Goal: Task Accomplishment & Management: Use online tool/utility

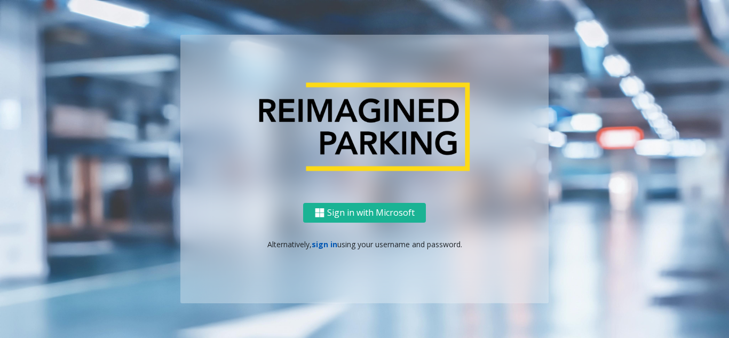
click at [321, 246] on link "sign in" at bounding box center [325, 244] width 26 height 10
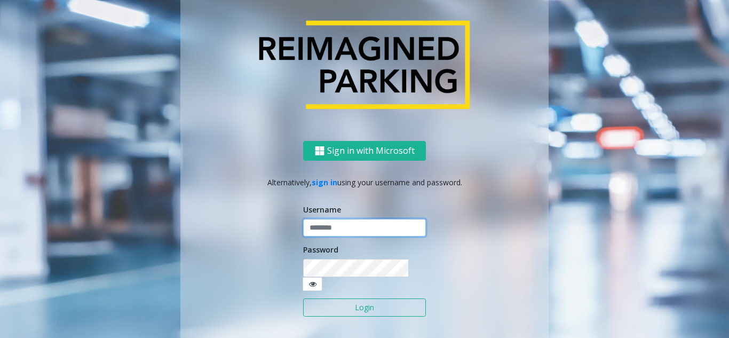
click at [323, 237] on input "text" at bounding box center [364, 228] width 123 height 18
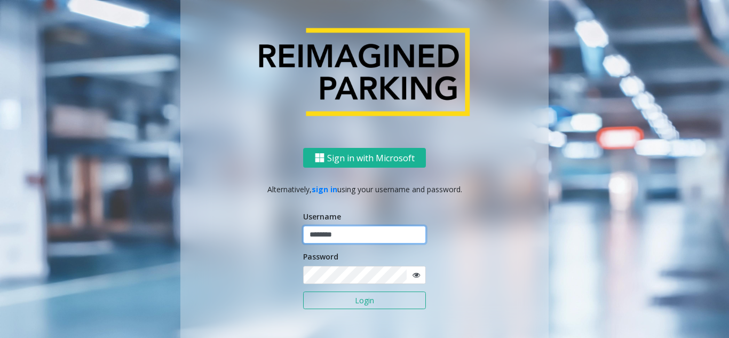
type input "********"
click at [415, 278] on icon at bounding box center [416, 274] width 7 height 7
click at [385, 296] on button "Login" at bounding box center [364, 300] width 123 height 18
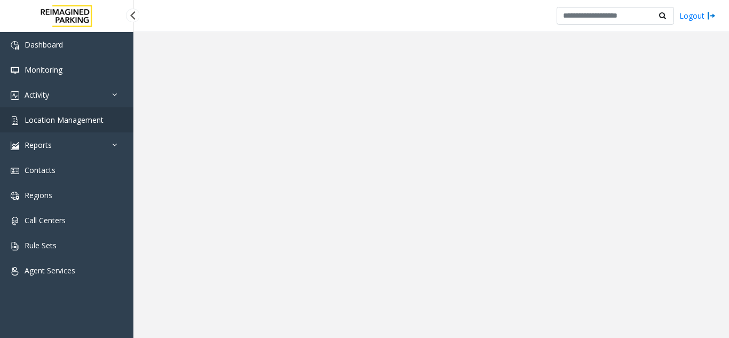
click at [70, 129] on link "Location Management" at bounding box center [66, 119] width 133 height 25
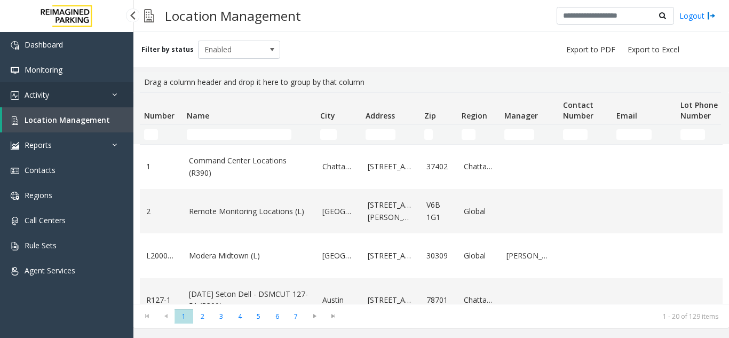
click at [86, 98] on link "Activity" at bounding box center [66, 94] width 133 height 25
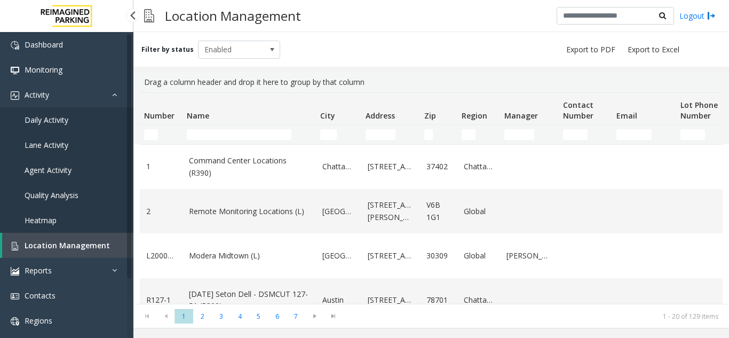
click at [63, 175] on span "Agent Activity" at bounding box center [48, 170] width 47 height 10
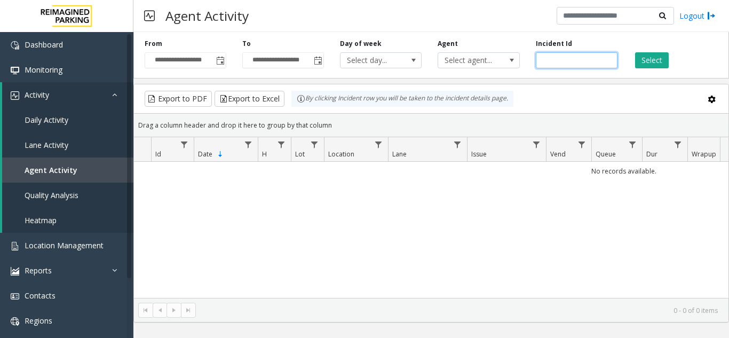
click at [569, 62] on input "number" at bounding box center [577, 60] width 82 height 16
paste input "*******"
type input "*******"
click at [643, 62] on button "Select" at bounding box center [652, 60] width 34 height 16
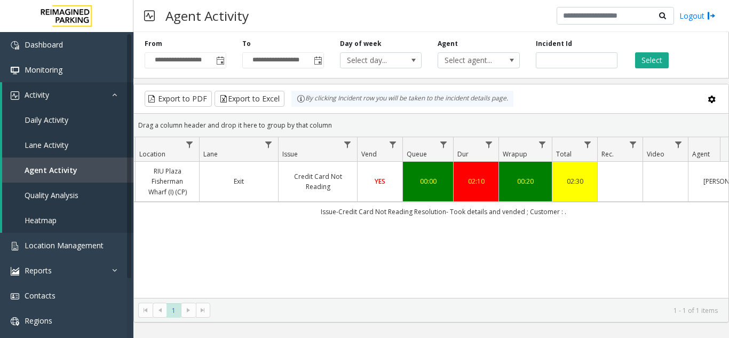
scroll to position [0, 210]
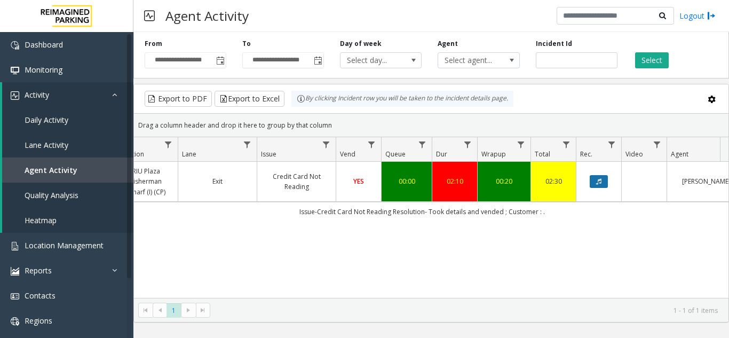
click at [597, 186] on button "Data table" at bounding box center [599, 181] width 18 height 13
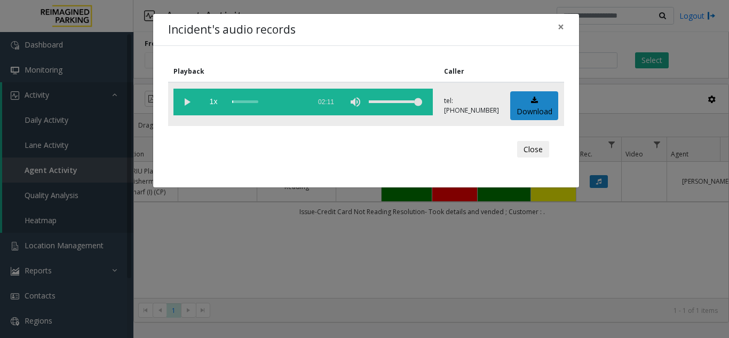
click at [184, 103] on vg-play-pause at bounding box center [186, 102] width 27 height 27
click at [565, 27] on button "×" at bounding box center [560, 27] width 21 height 26
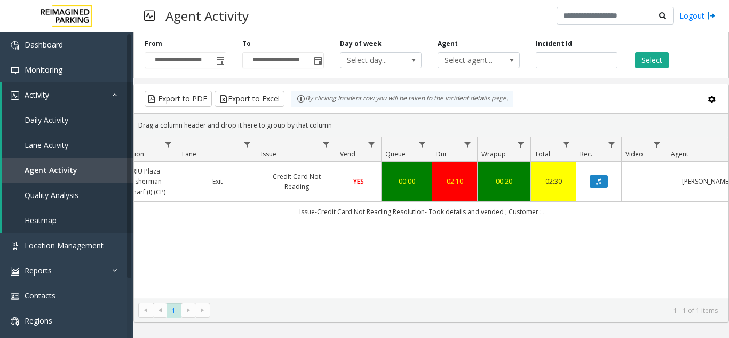
click at [634, 186] on td "Data table" at bounding box center [643, 182] width 45 height 40
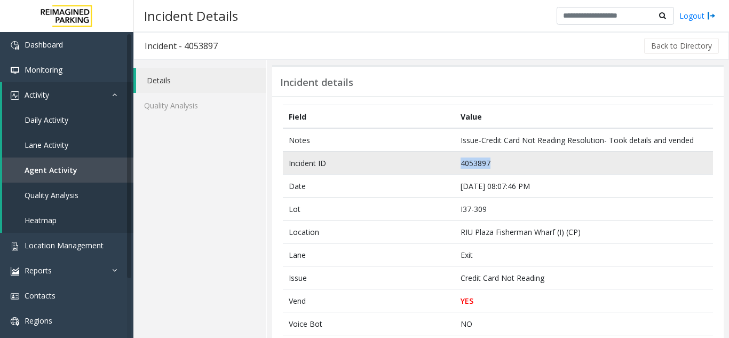
drag, startPoint x: 495, startPoint y: 163, endPoint x: 457, endPoint y: 161, distance: 38.0
click at [457, 161] on td "4053897" at bounding box center [584, 163] width 258 height 23
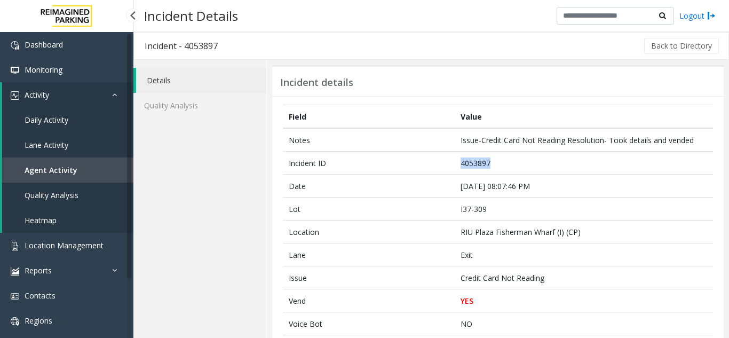
click at [91, 172] on link "Agent Activity" at bounding box center [67, 169] width 131 height 25
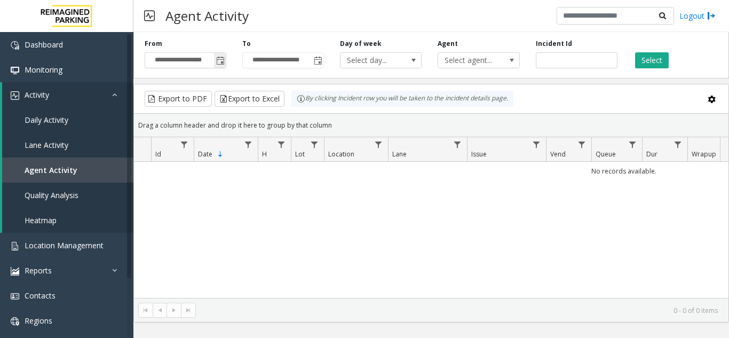
click at [222, 61] on span "Toggle popup" at bounding box center [220, 61] width 9 height 9
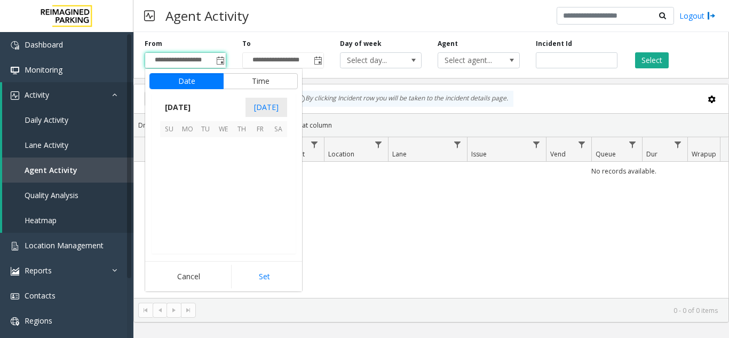
scroll to position [191447, 0]
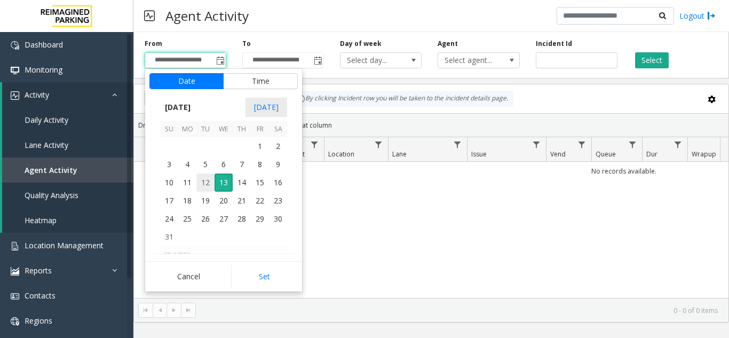
click at [210, 177] on span "12" at bounding box center [205, 182] width 18 height 18
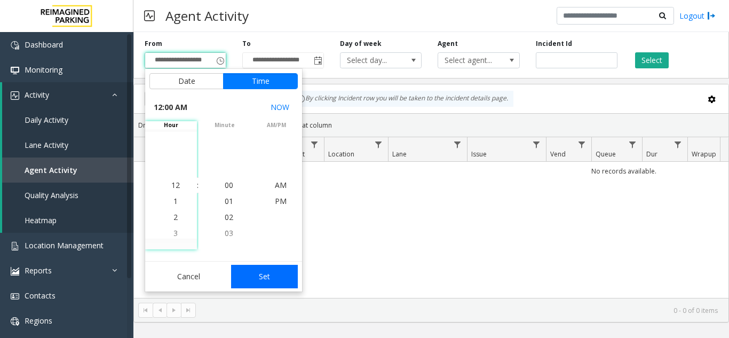
click at [254, 268] on button "Set" at bounding box center [264, 276] width 67 height 23
type input "**********"
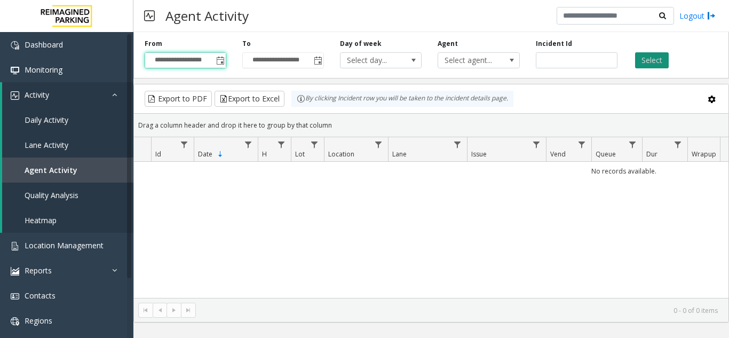
click at [655, 63] on button "Select" at bounding box center [652, 60] width 34 height 16
